Goal: Transaction & Acquisition: Book appointment/travel/reservation

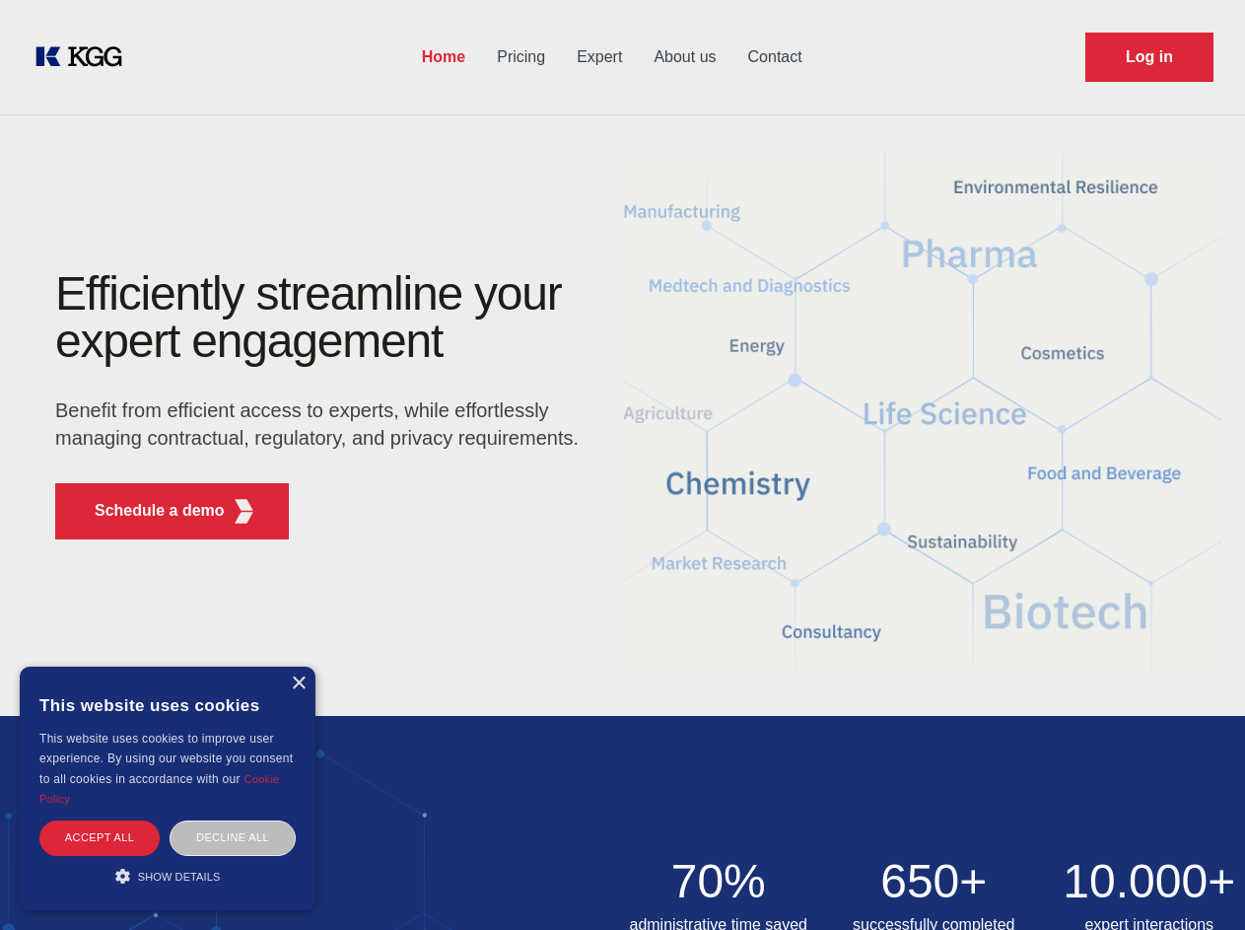
click at [622, 464] on div "Efficiently streamline your expert engagement Benefit from efficient access to …" at bounding box center [323, 412] width 599 height 285
click at [148, 511] on p "Schedule a demo" at bounding box center [160, 511] width 130 height 24
click at [298, 683] on div "× This website uses cookies This website uses cookies to improve user experienc…" at bounding box center [168, 789] width 296 height 244
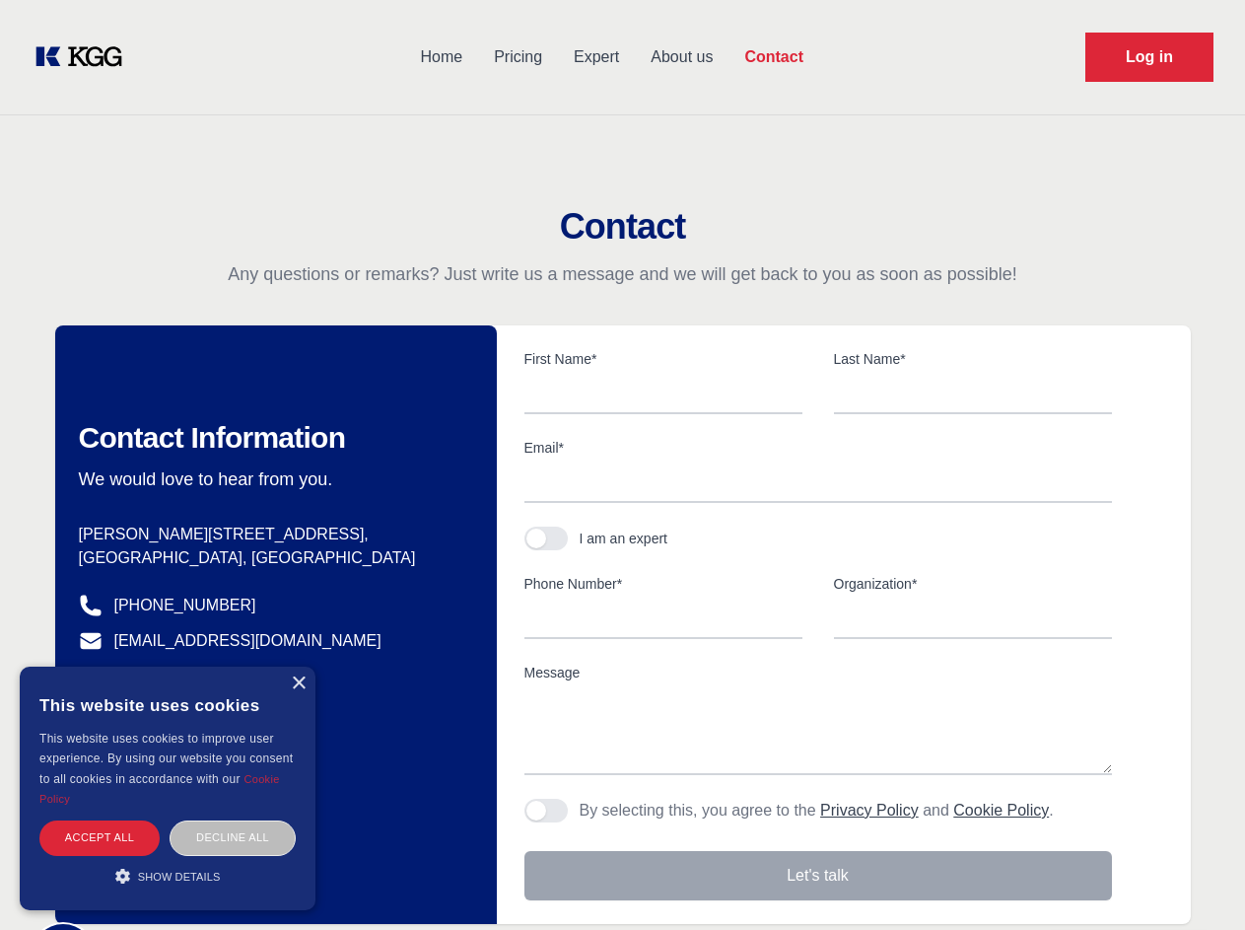
click at [100, 837] on div "Accept all" at bounding box center [99, 837] width 120 height 35
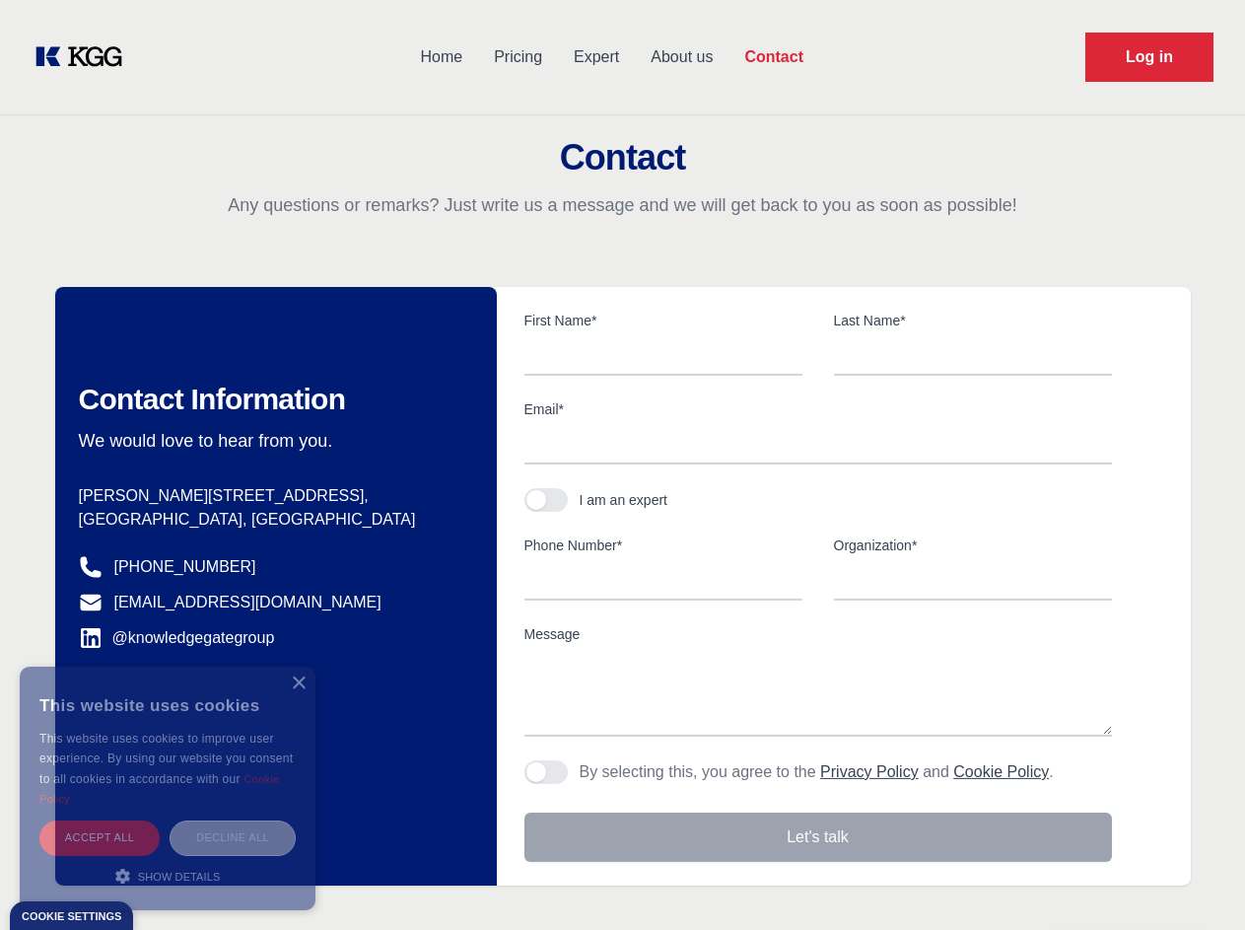
click at [233, 837] on div "Decline all" at bounding box center [233, 837] width 126 height 35
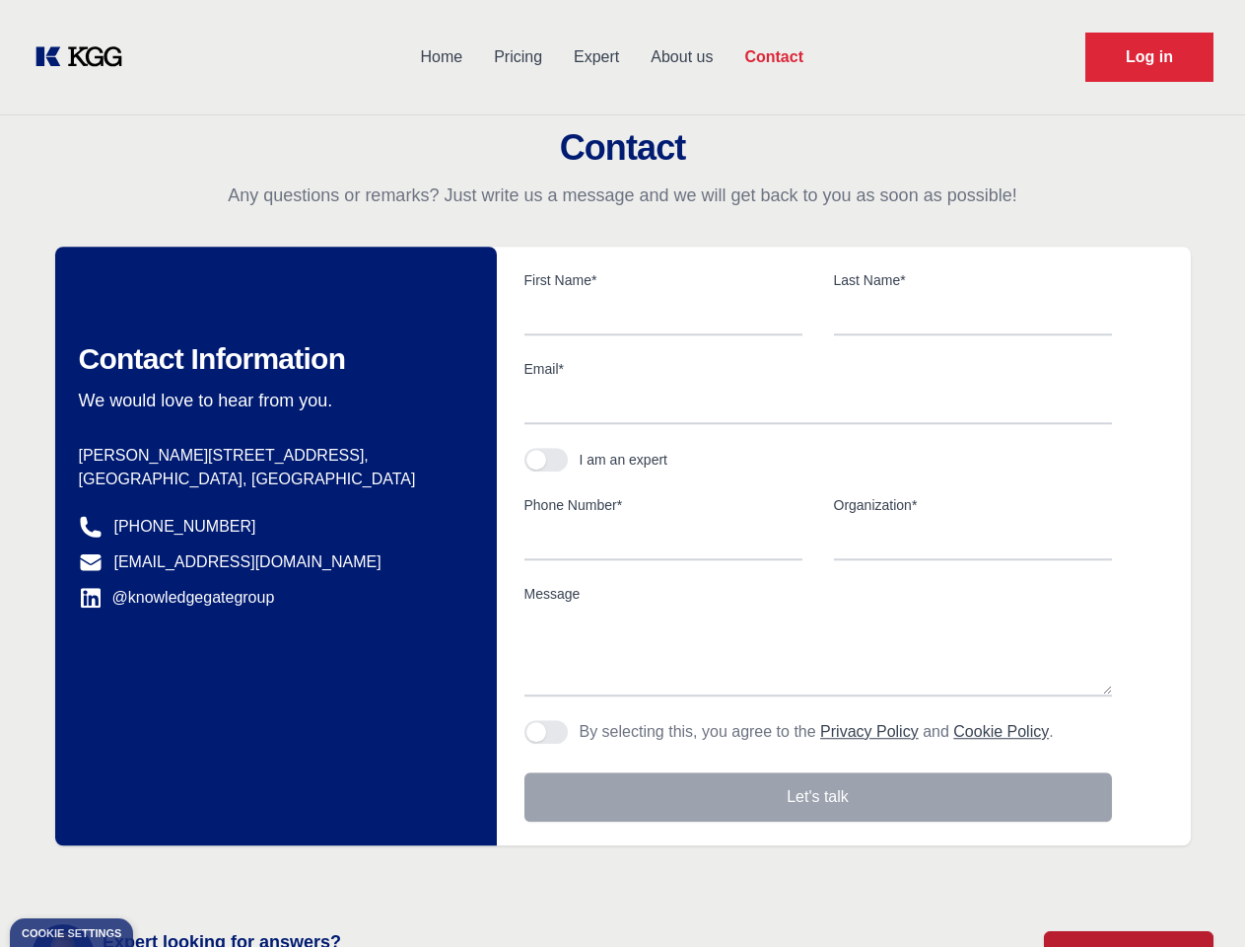
click at [168, 876] on main "Contact Any questions or remarks? Just write us a message and we will get back …" at bounding box center [622, 513] width 1245 height 1026
